Goal: Task Accomplishment & Management: Manage account settings

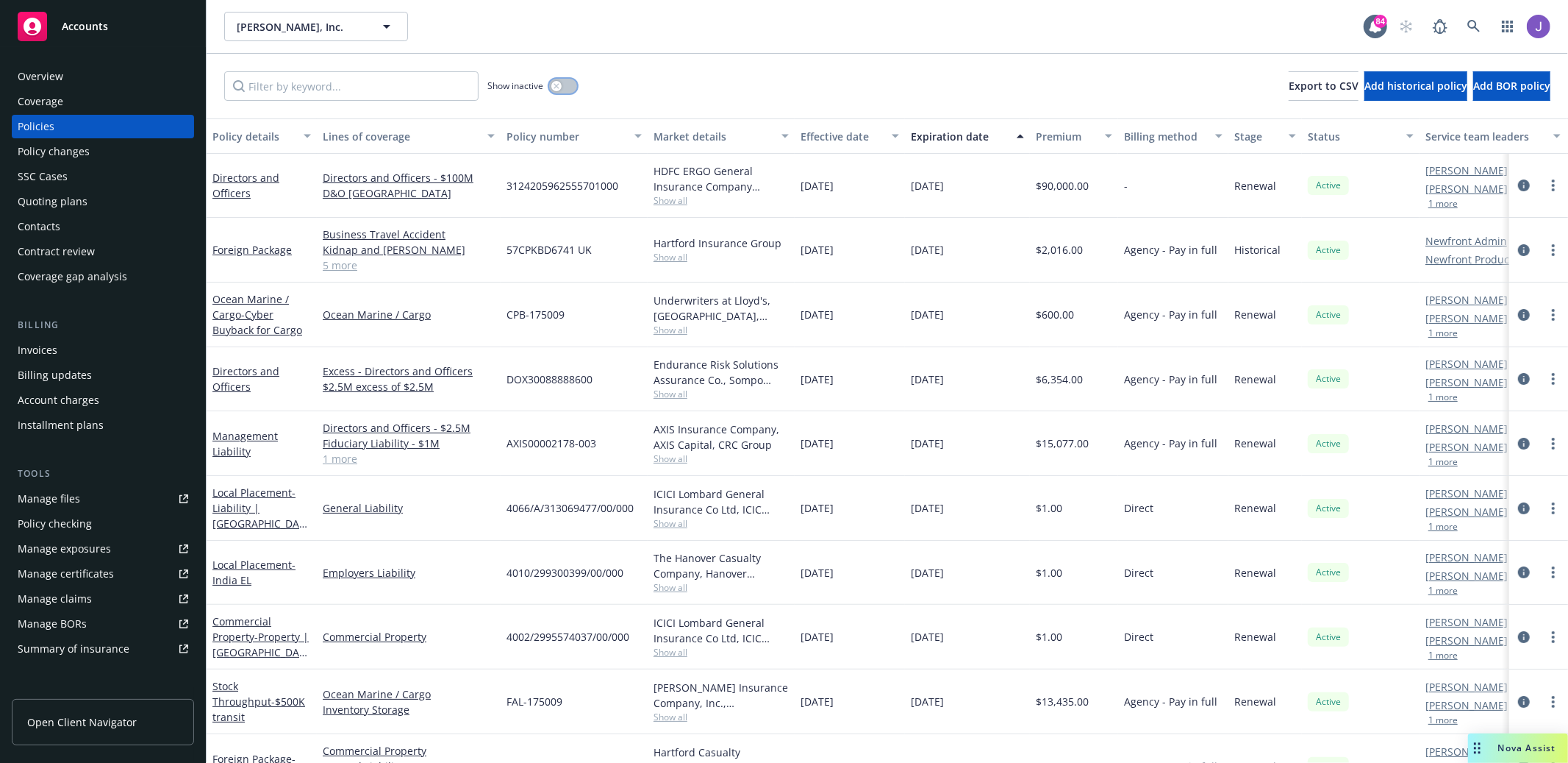
click at [573, 85] on button "button" at bounding box center [564, 86] width 28 height 15
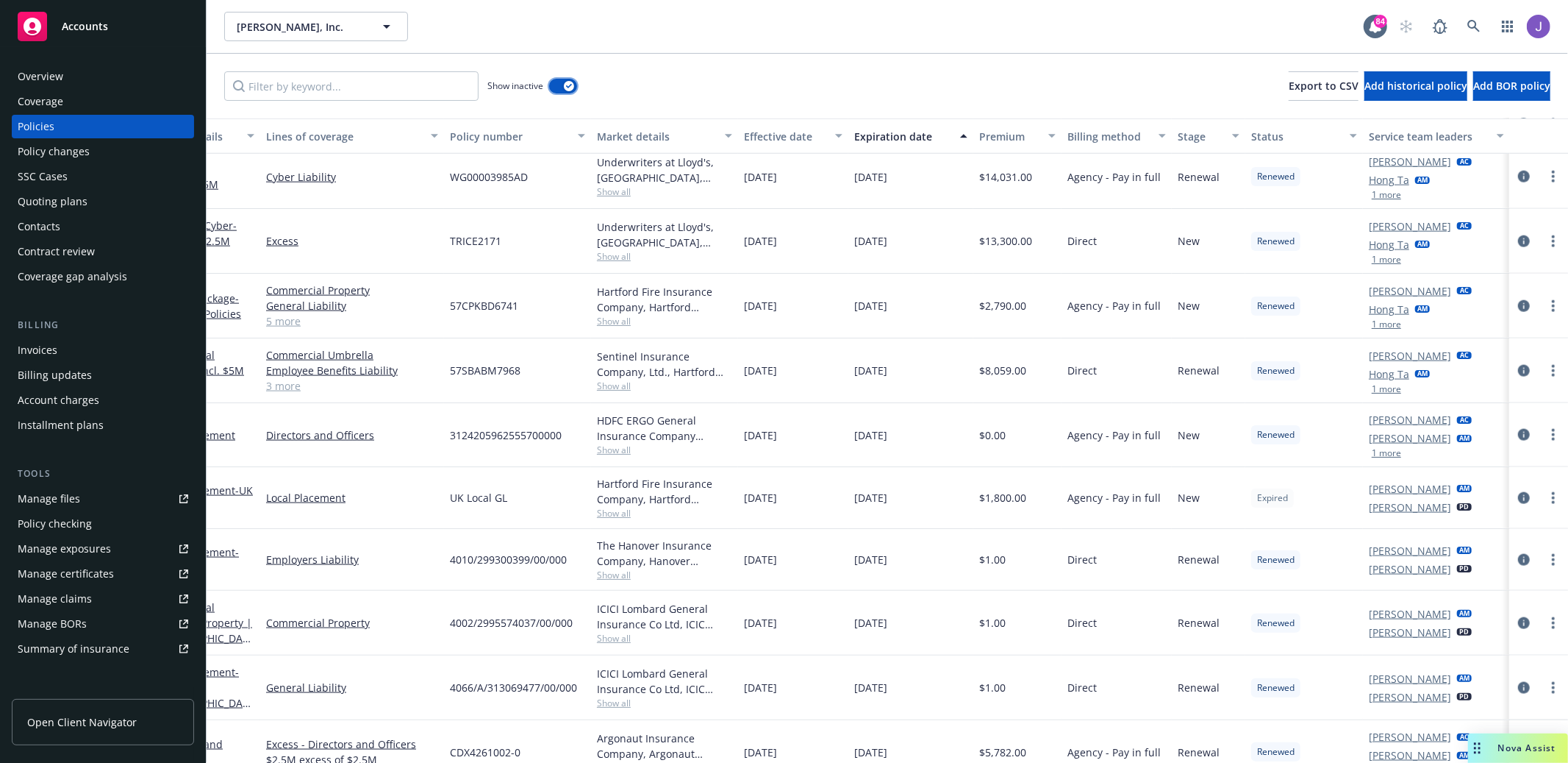
scroll to position [1341, 56]
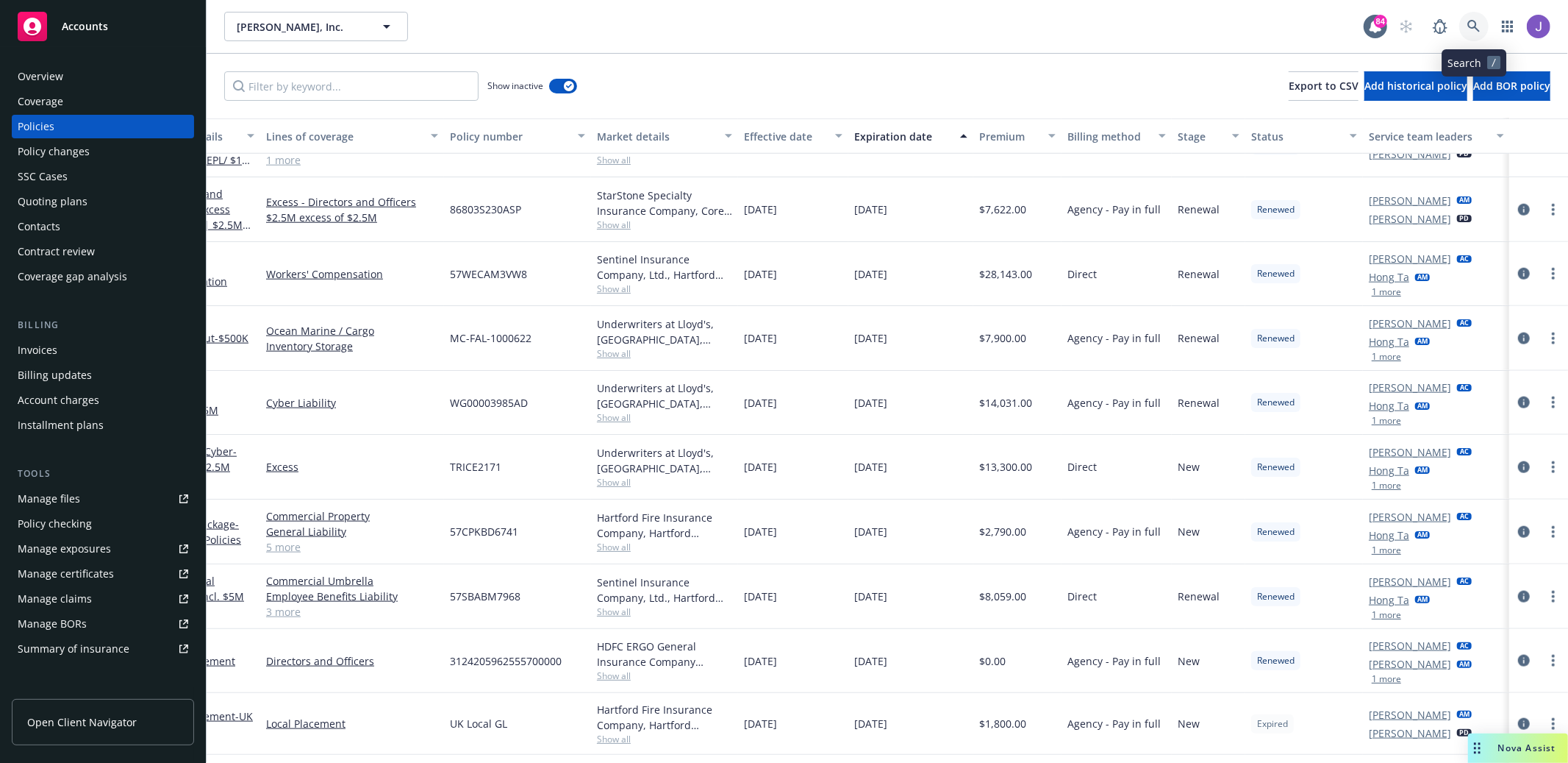
click at [1469, 33] on link at bounding box center [1474, 27] width 30 height 30
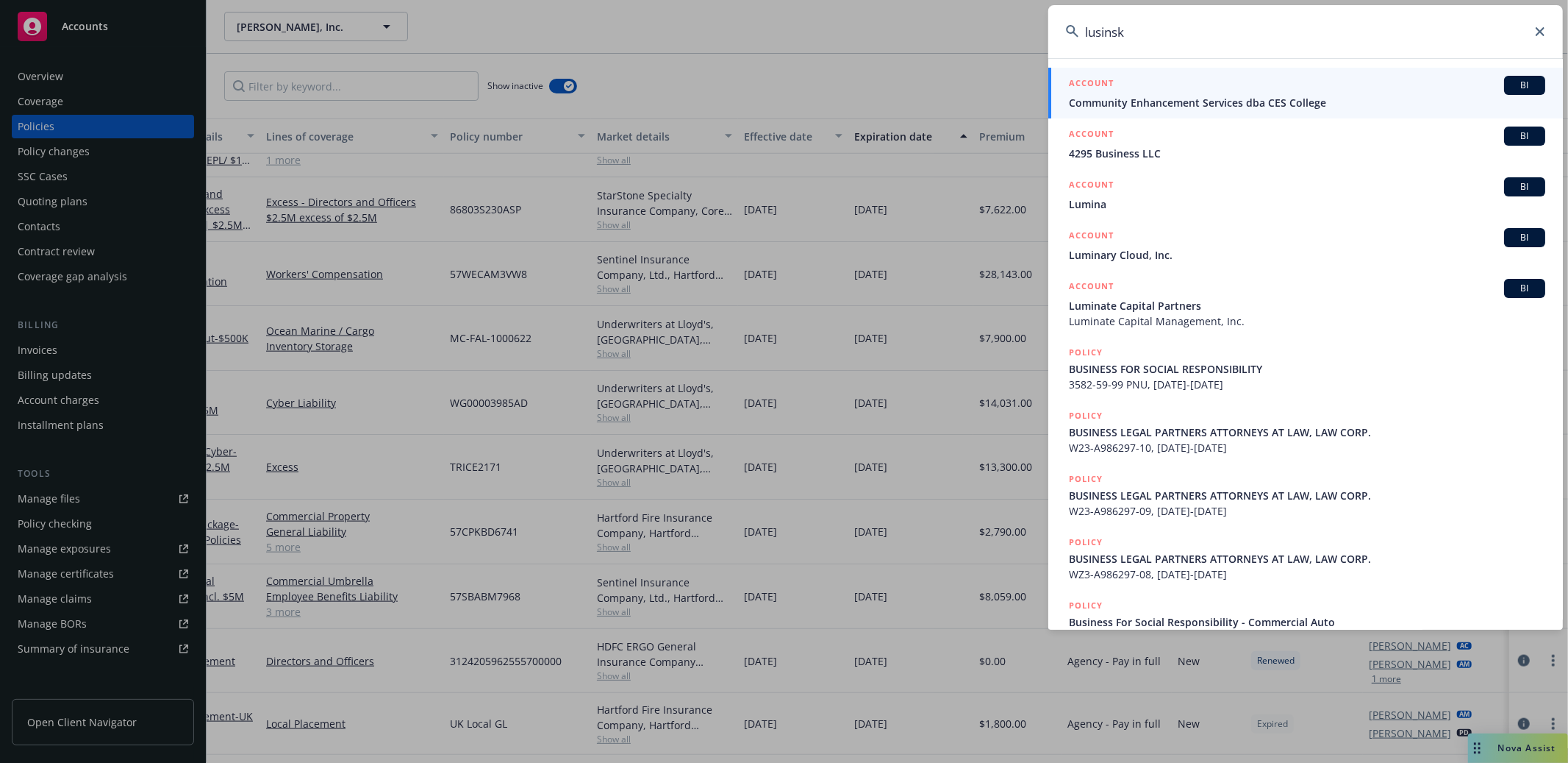
type input "[PERSON_NAME]"
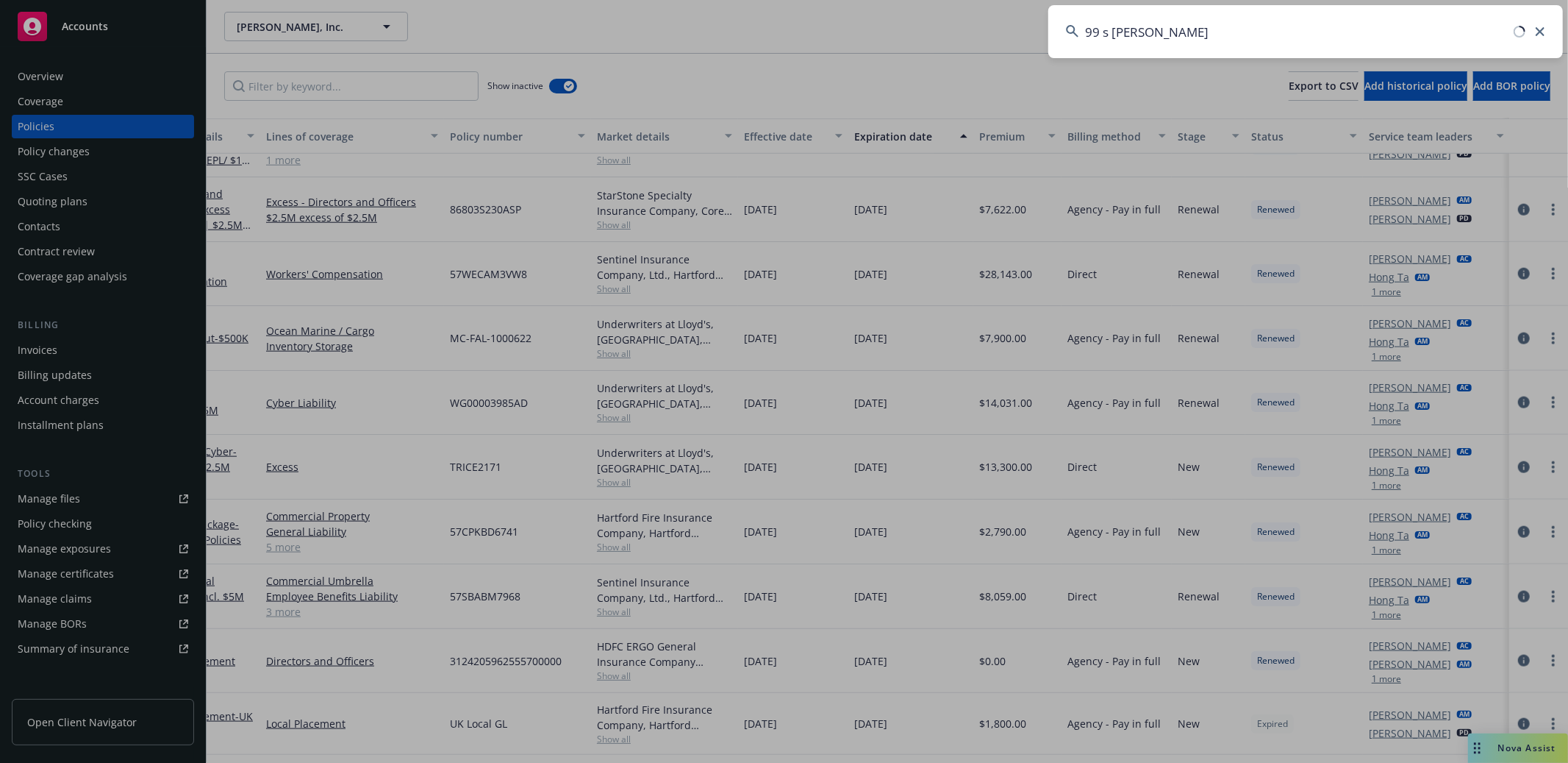
type input "99 s [PERSON_NAME]"
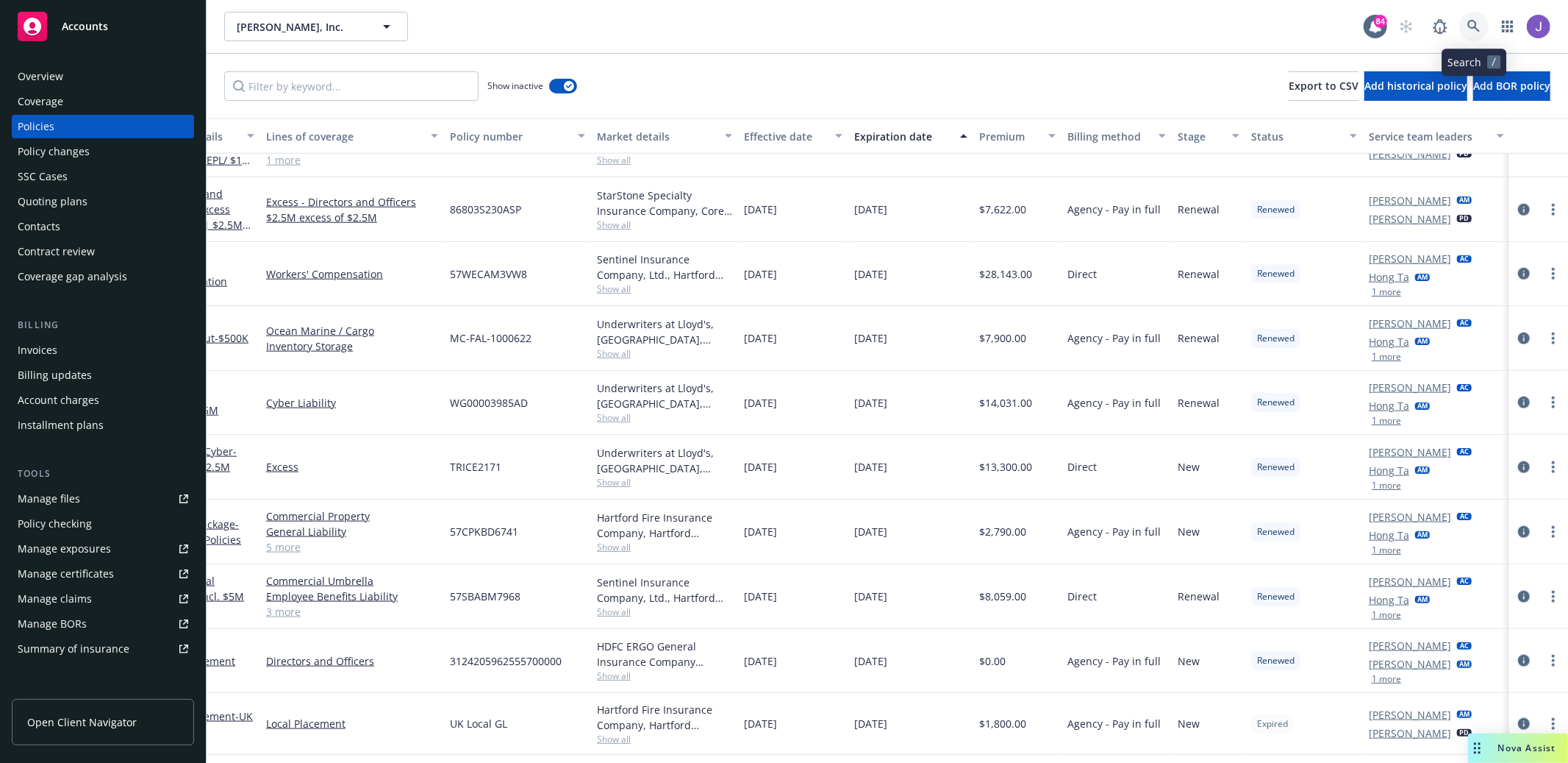
click at [1464, 22] on link at bounding box center [1474, 27] width 30 height 30
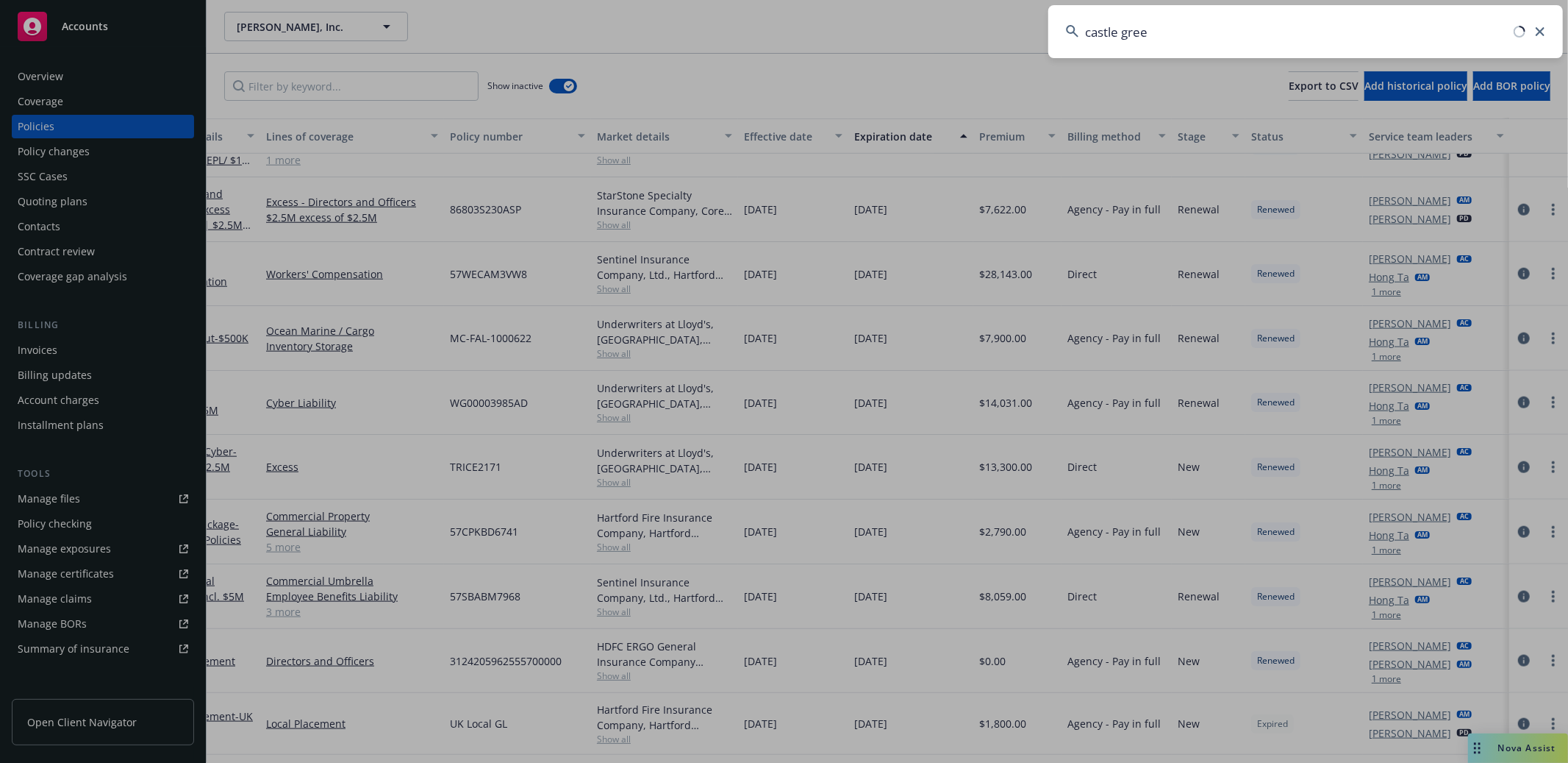
type input "[GEOGRAPHIC_DATA]"
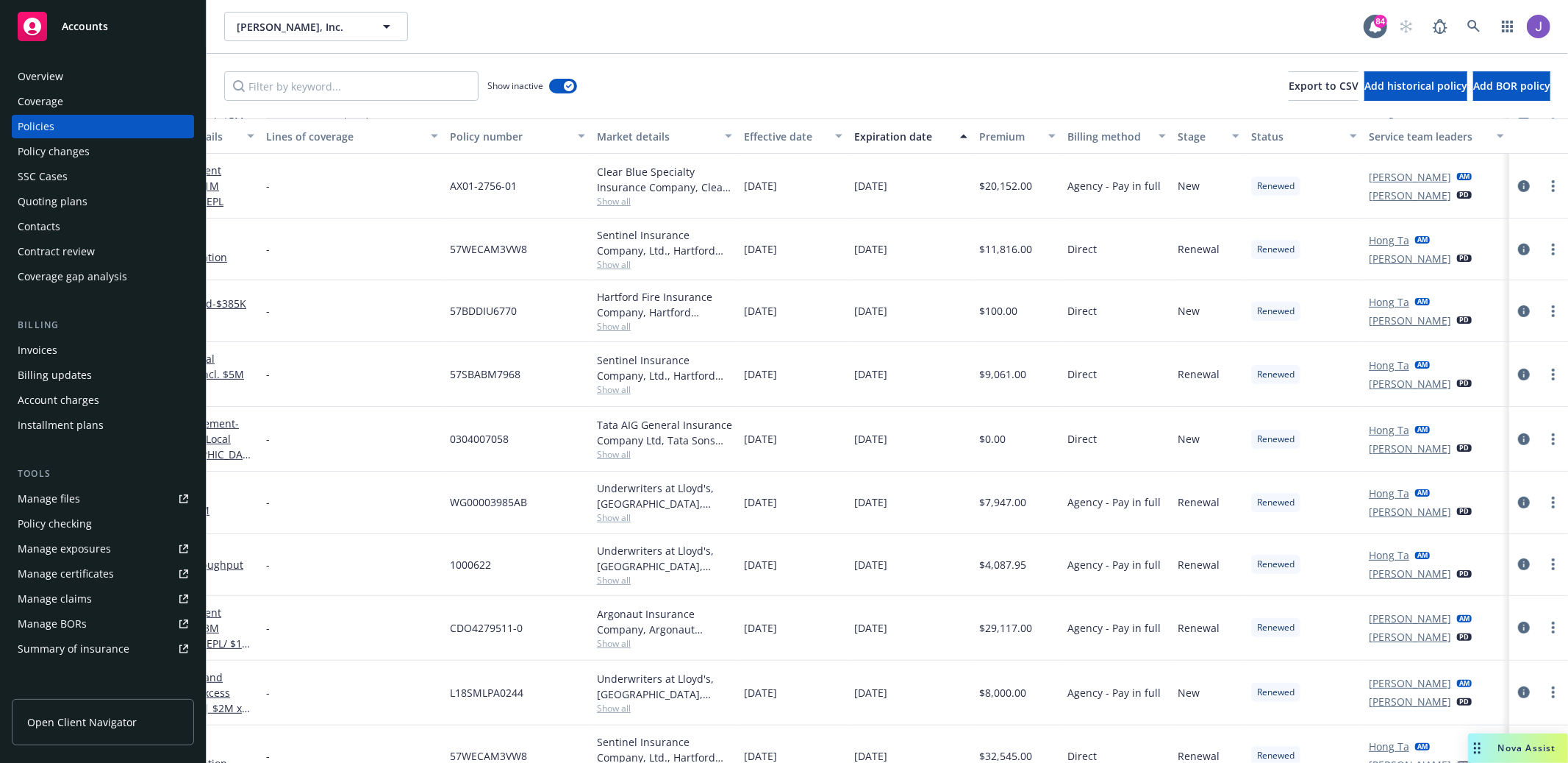
scroll to position [0, 56]
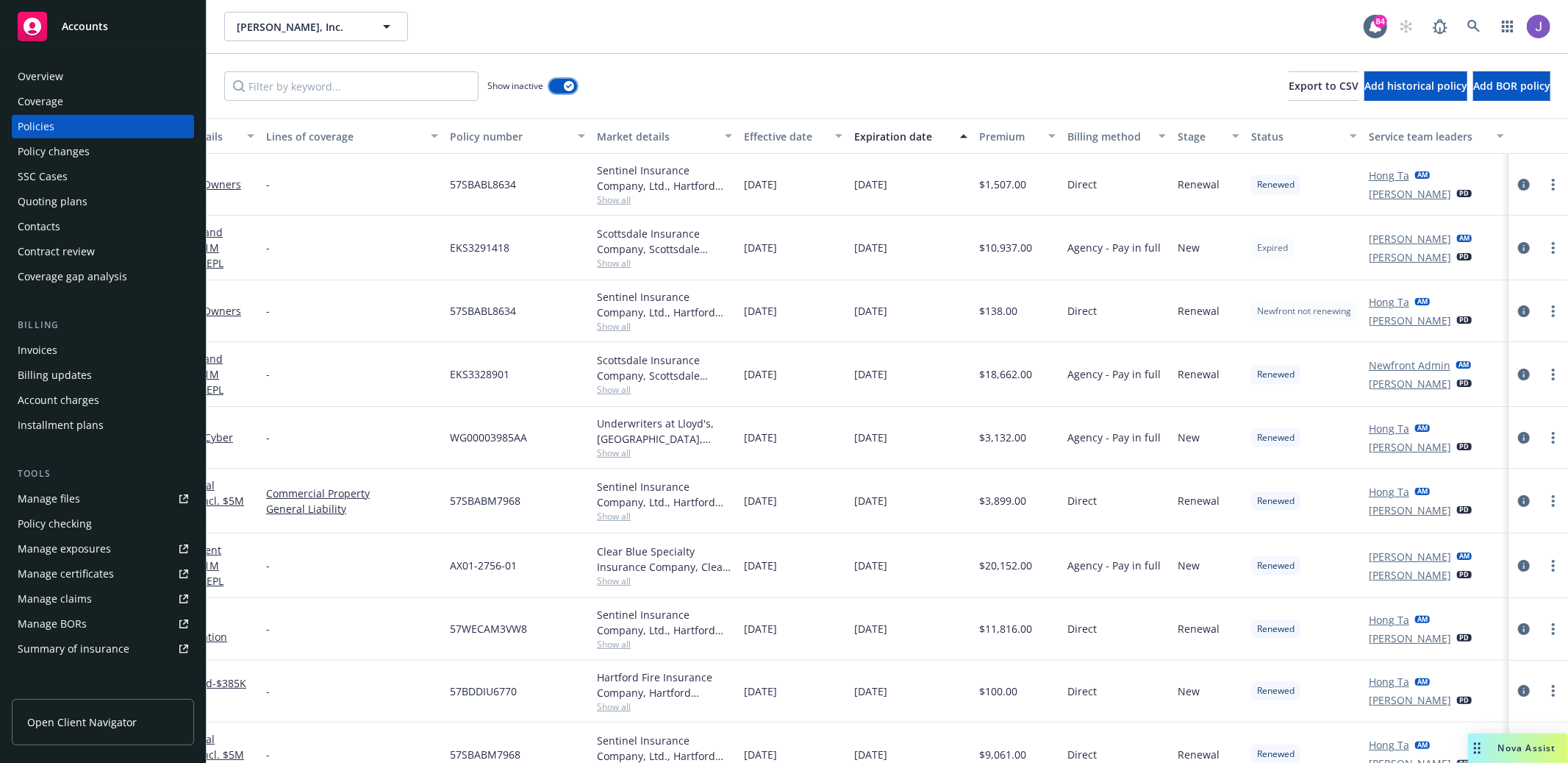
click at [571, 81] on div "button" at bounding box center [568, 86] width 10 height 10
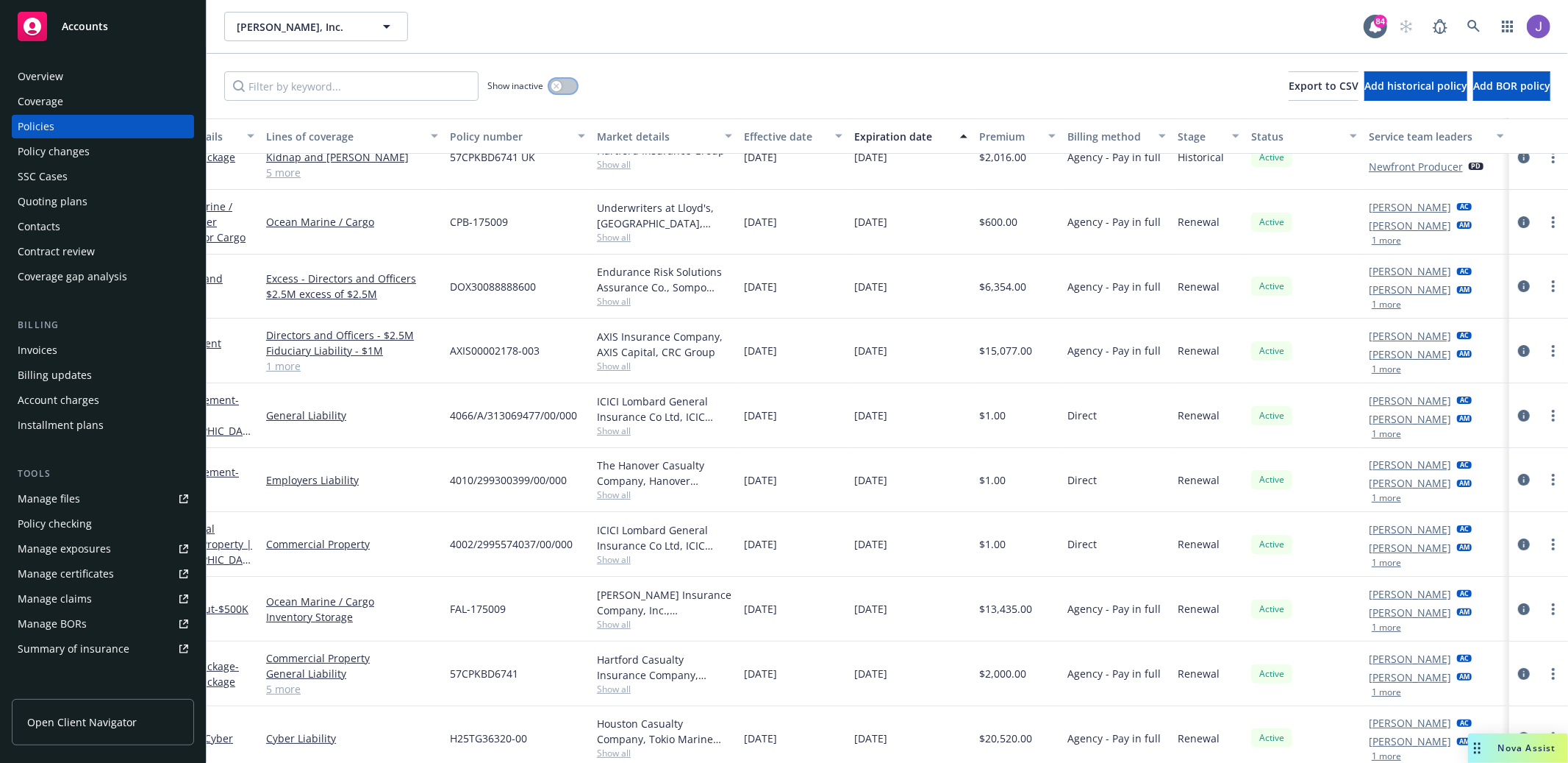
scroll to position [0, 56]
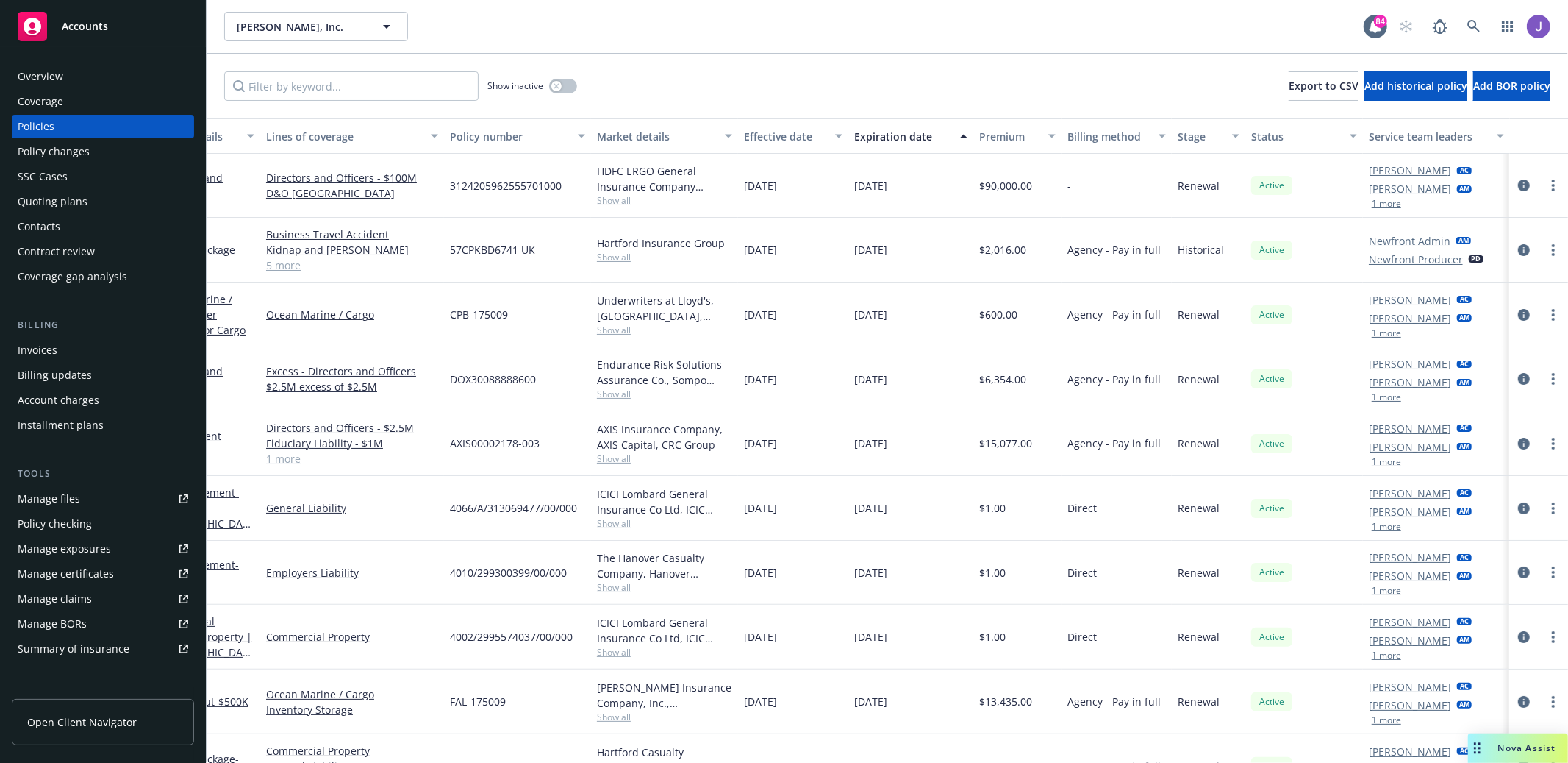
click at [731, 102] on div "Show inactive Export to CSV Add historical policy Add BOR policy" at bounding box center [887, 86] width 1361 height 65
